Goal: Find specific page/section: Find specific page/section

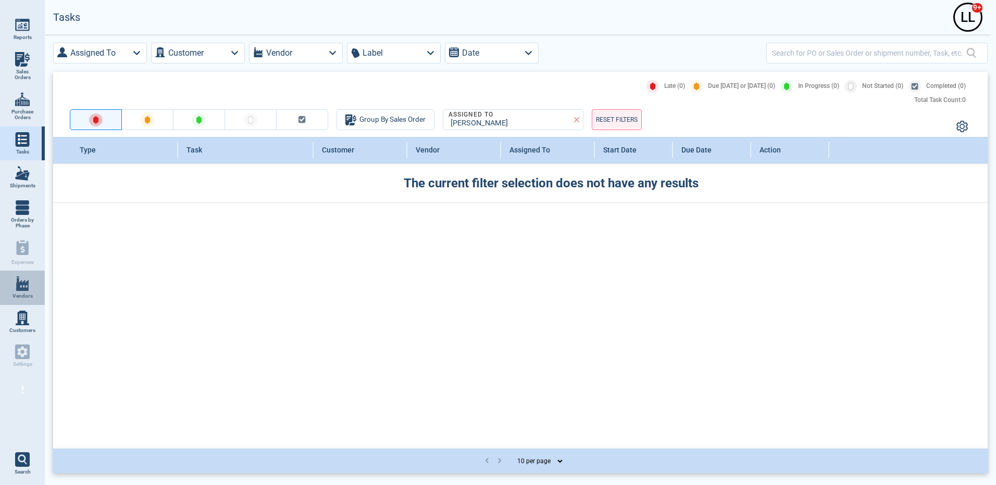
click at [36, 286] on link "Vendors" at bounding box center [22, 288] width 45 height 34
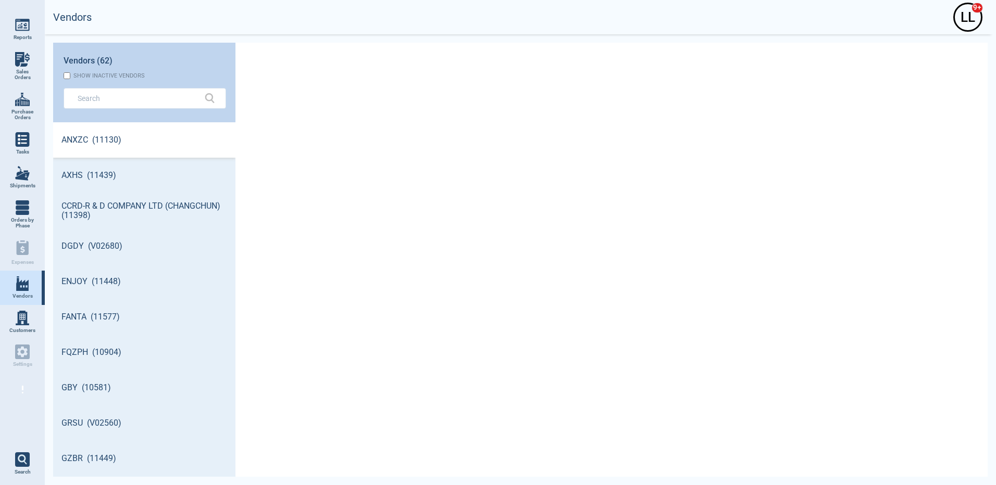
scroll to position [351, 179]
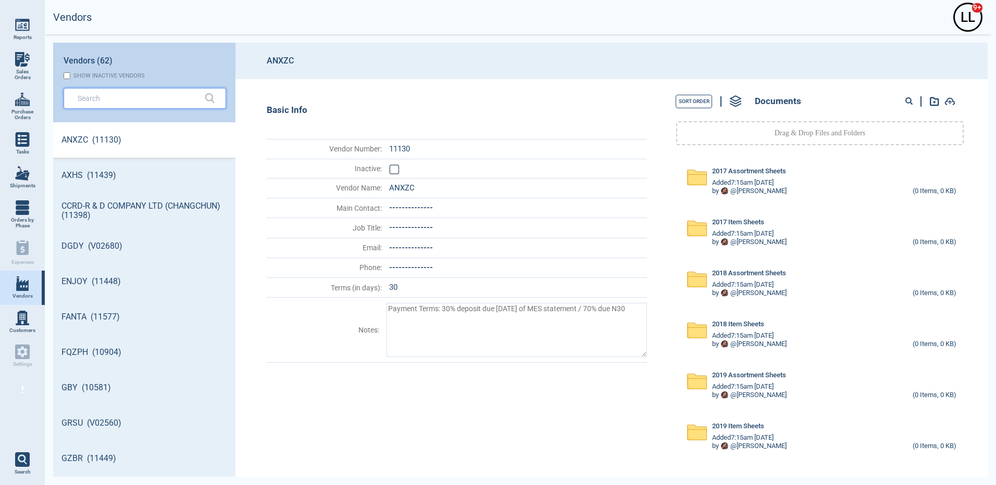
click at [119, 104] on input "text" at bounding box center [137, 98] width 119 height 15
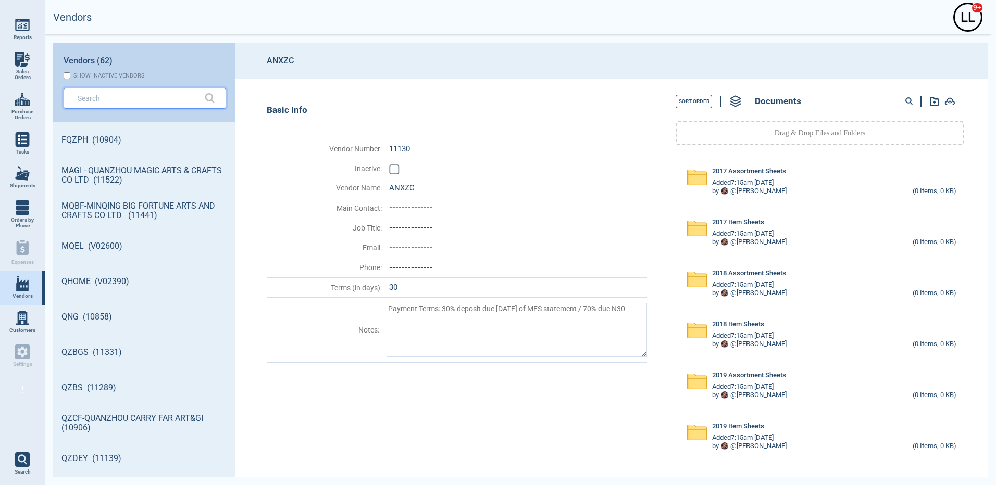
type textarea "x"
type input "q"
type textarea "x"
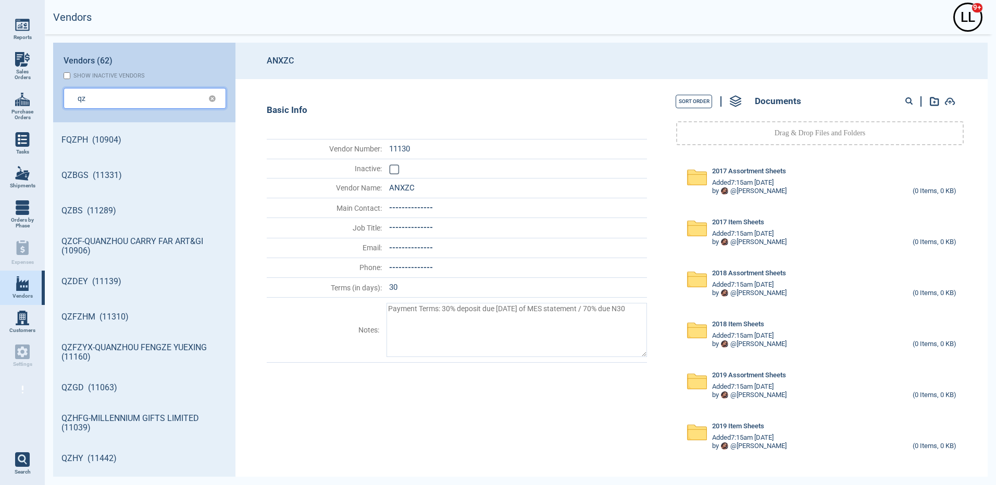
type input "qz"
type textarea "x"
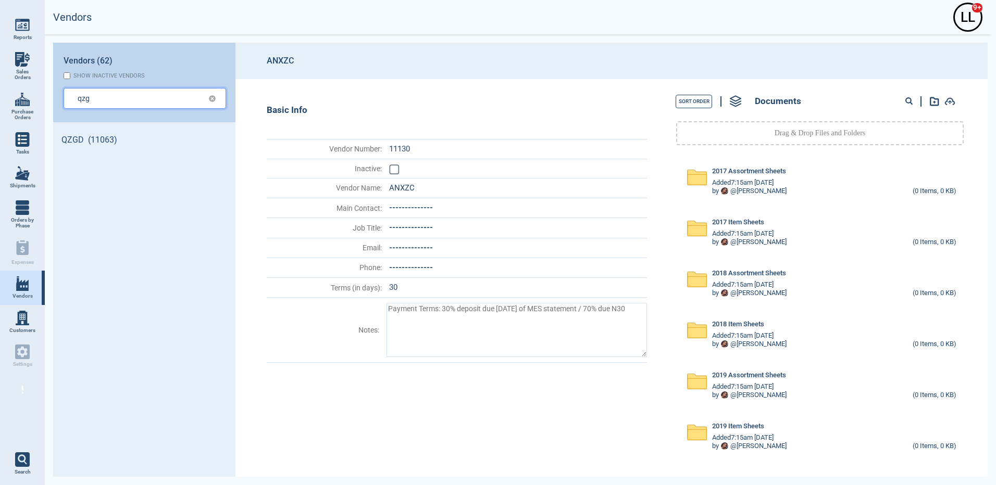
type input "qzg"
type textarea "x"
click at [89, 96] on input "qzgs" at bounding box center [137, 98] width 118 height 15
click at [95, 96] on input "qzgs" at bounding box center [137, 98] width 118 height 15
type input "qzgs"
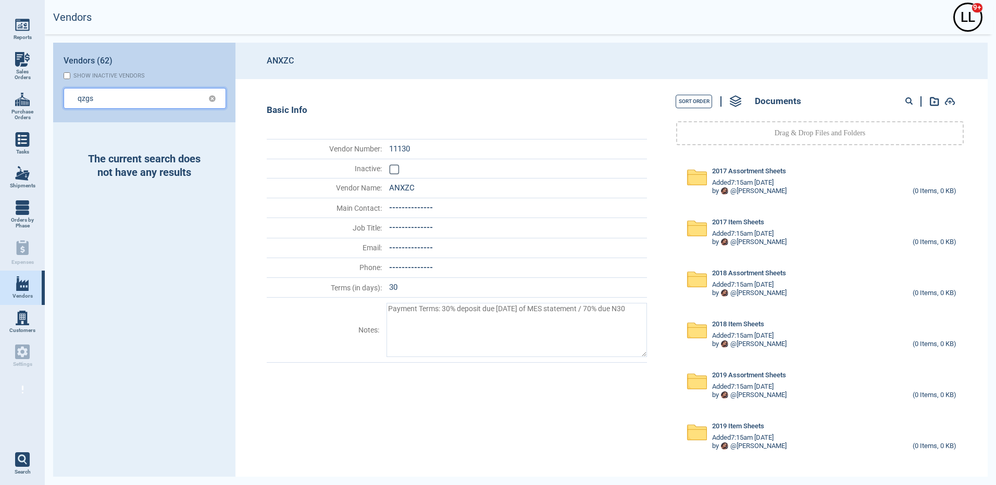
type textarea "x"
type input "qzg"
type textarea "x"
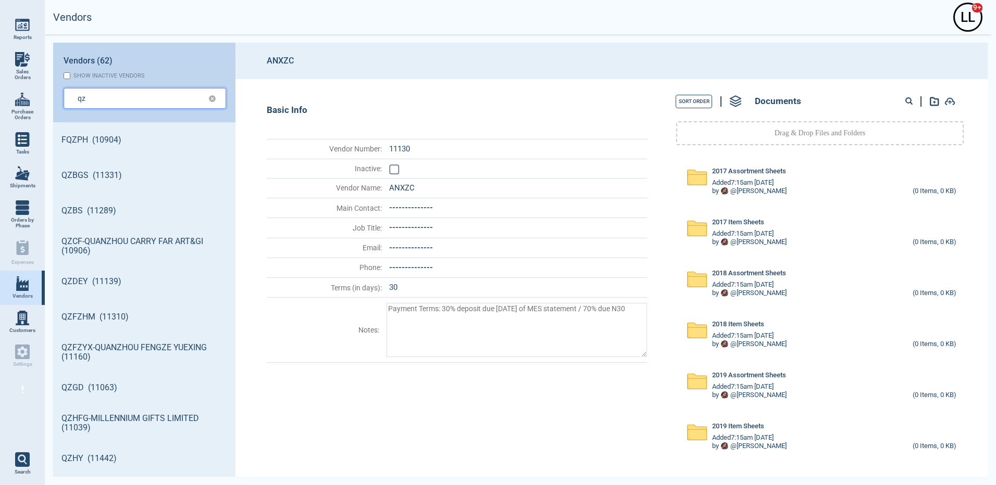
type input "qz"
type textarea "x"
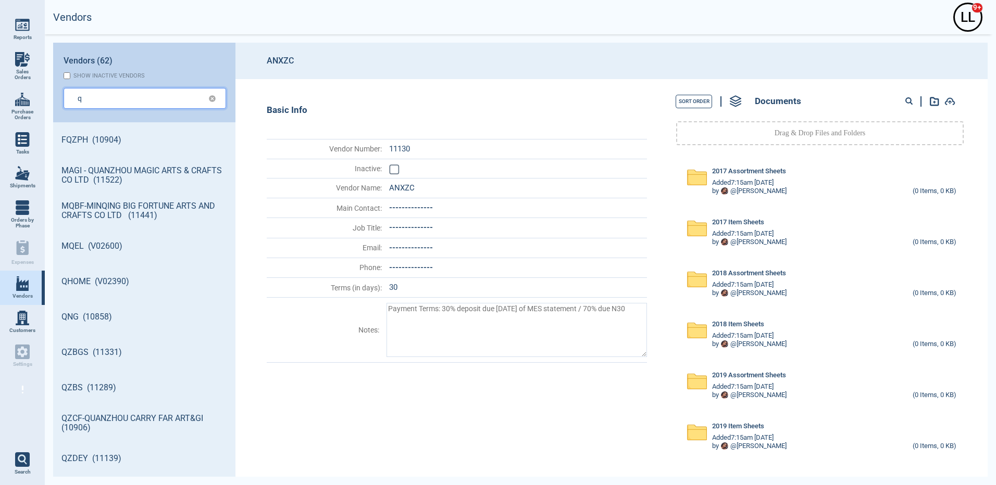
type input "q"
type textarea "x"
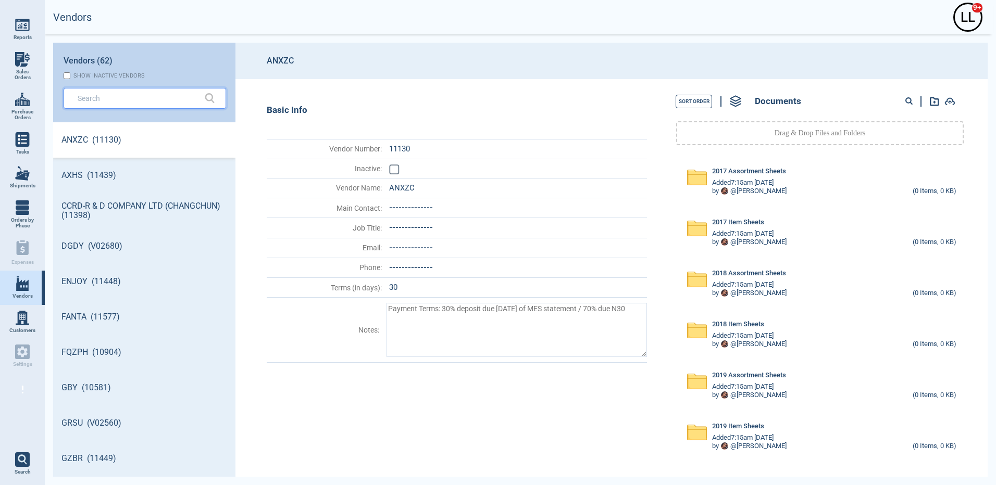
type textarea "x"
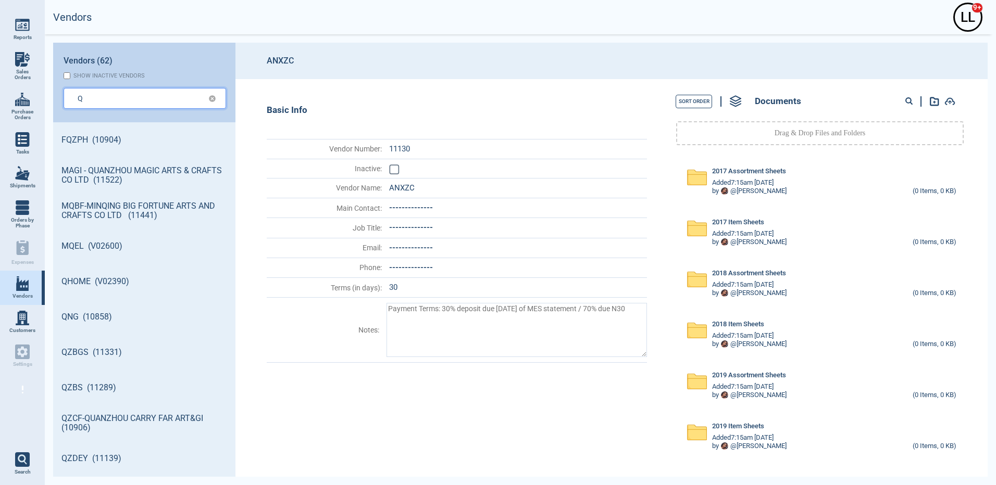
type input "Q"
type textarea "x"
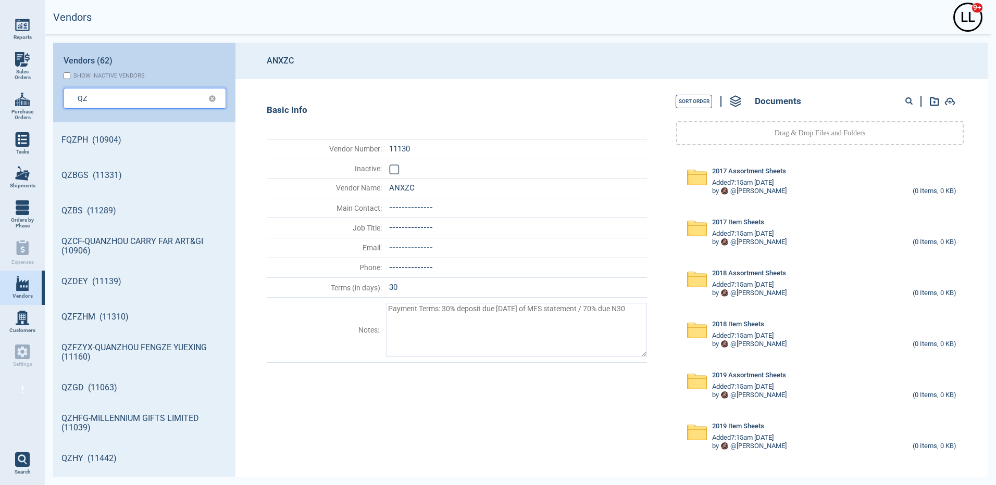
type input "QZ"
type textarea "x"
type input "QZB"
type textarea "x"
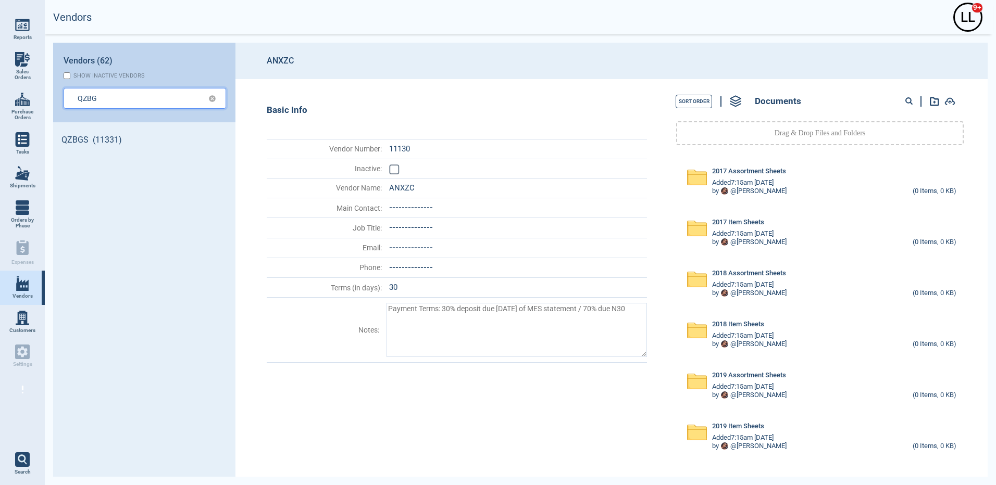
type input "QZBG"
type textarea "x"
type input "QZBGS"
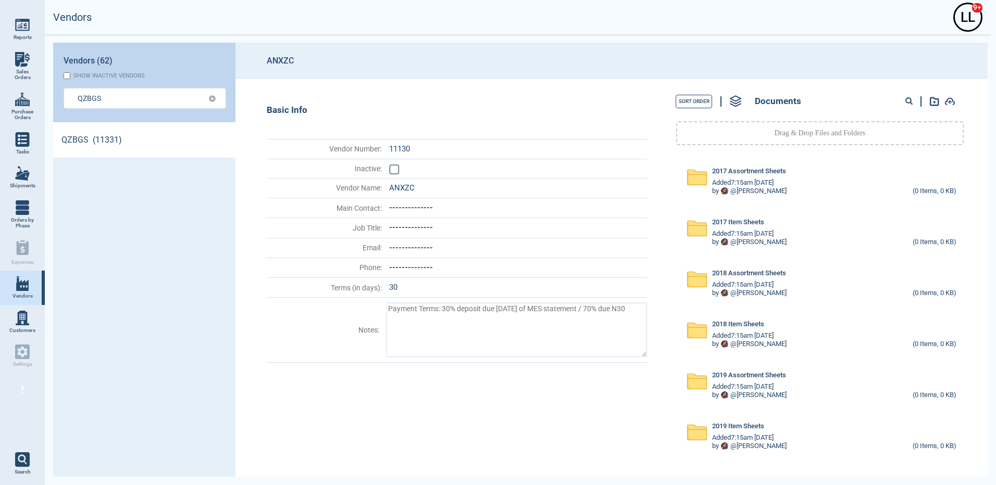
click at [97, 136] on link "QZBGS (11331)" at bounding box center [144, 139] width 182 height 35
click at [906, 101] on circle at bounding box center [908, 100] width 5 height 5
click at [910, 102] on circle at bounding box center [908, 100] width 5 height 5
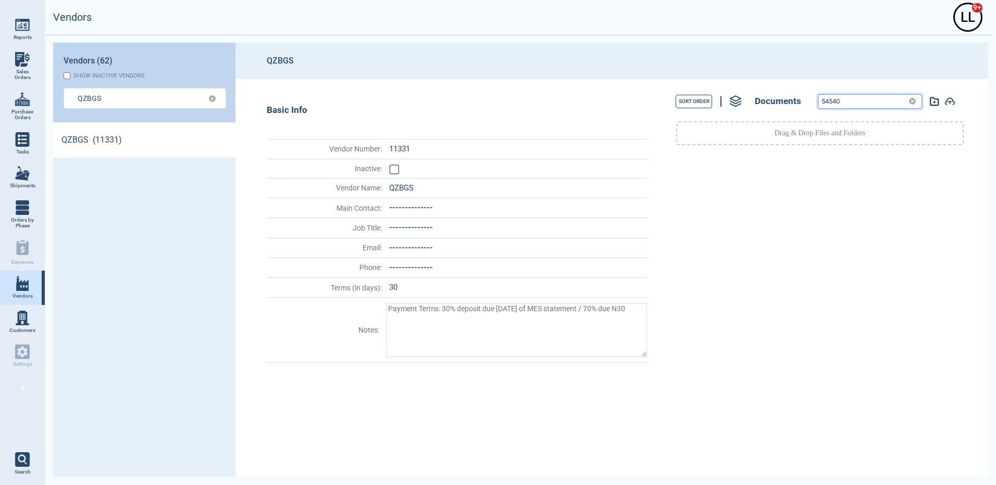
drag, startPoint x: 861, startPoint y: 104, endPoint x: 806, endPoint y: 98, distance: 56.1
click at [806, 98] on div "Sort Order Documents 54540" at bounding box center [819, 101] width 323 height 23
paste input "73224"
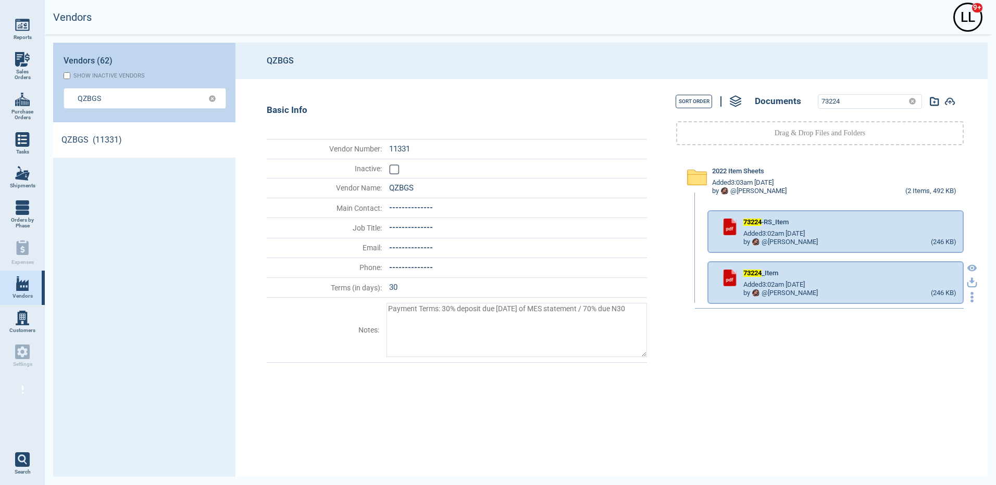
click at [969, 282] on icon "button" at bounding box center [972, 281] width 6 height 6
click at [803, 93] on div "Sort Order Documents 73224" at bounding box center [819, 101] width 323 height 23
paste input "5"
click at [969, 283] on icon "button" at bounding box center [972, 281] width 6 height 6
drag, startPoint x: 856, startPoint y: 97, endPoint x: 798, endPoint y: 91, distance: 58.1
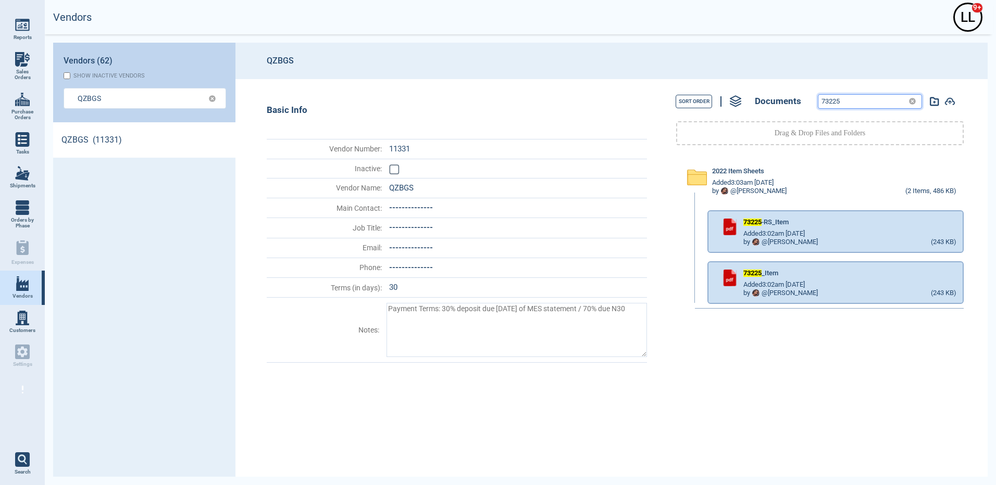
click at [798, 91] on div "Sort Order Documents 73225" at bounding box center [819, 101] width 323 height 23
paste input "6"
type input "73226"
click at [966, 285] on icon "button" at bounding box center [971, 283] width 10 height 10
click at [109, 96] on input "QZBGS" at bounding box center [137, 98] width 118 height 15
